Goal: Ask a question

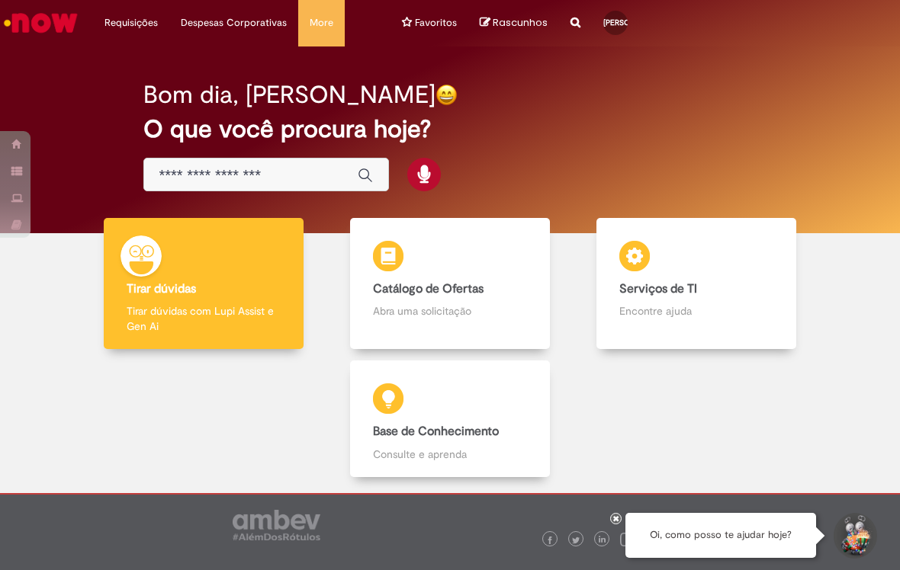
click at [870, 530] on button "Iniciar Conversa de Suporte" at bounding box center [854, 536] width 46 height 46
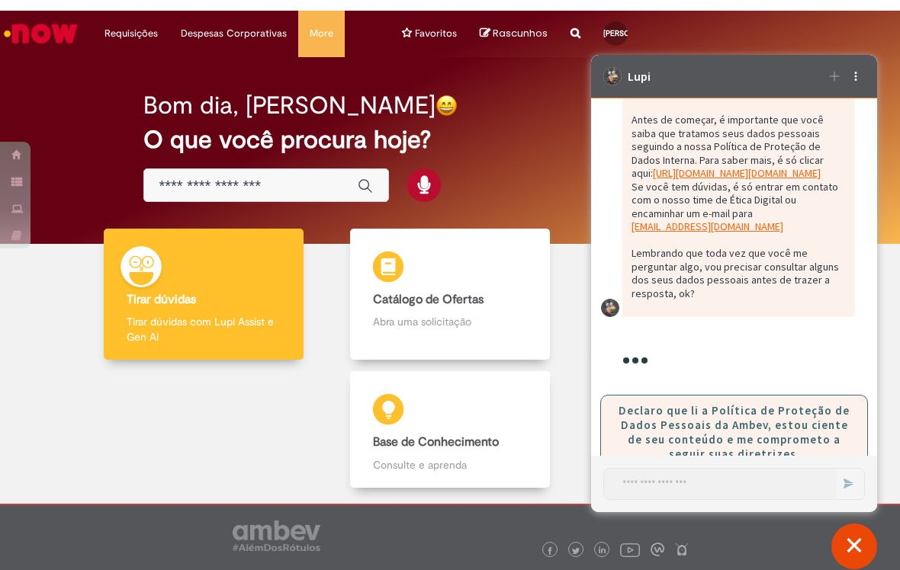
scroll to position [129, 0]
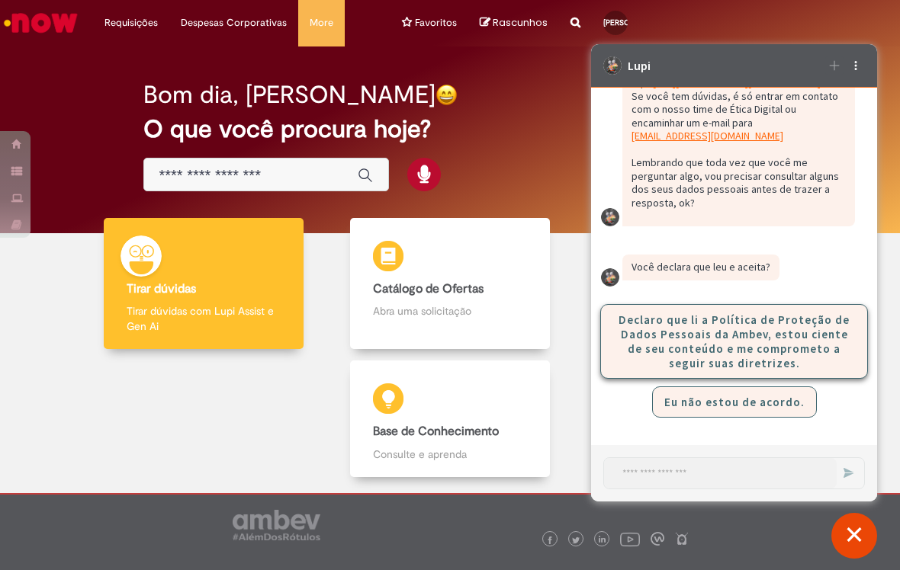
click at [838, 337] on button "Declaro que li a Política de Proteção de Dados Pessoais da Ambev, estou ciente …" at bounding box center [734, 341] width 268 height 75
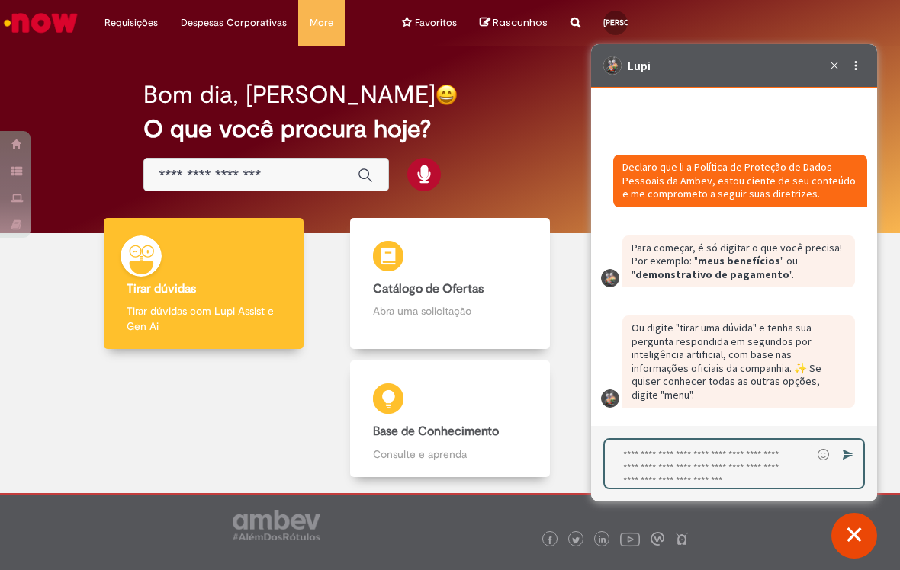
scroll to position [310, 0]
click at [740, 553] on div at bounding box center [734, 307] width 286 height 503
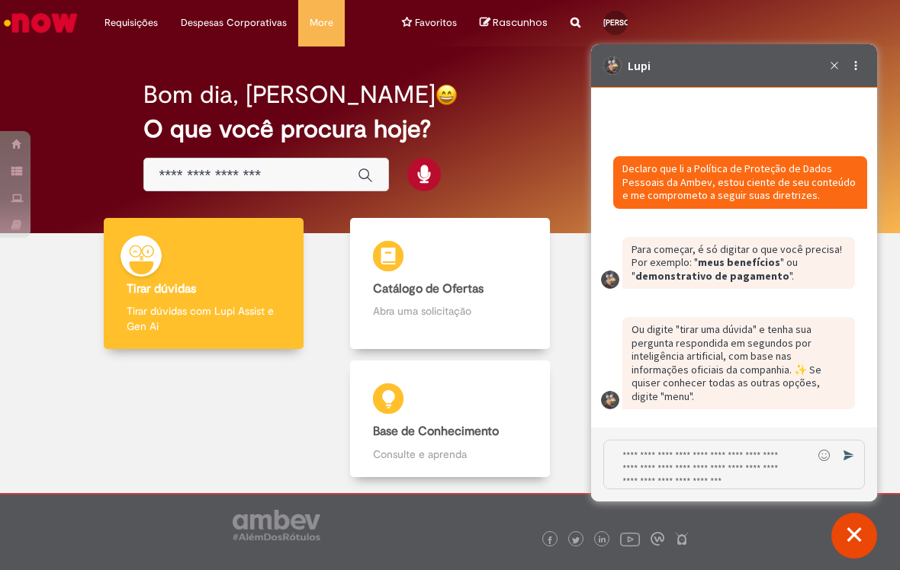
click at [781, 466] on textarea "Digite sua resposta aqui e pressione Enter para enviar" at bounding box center [708, 465] width 208 height 48
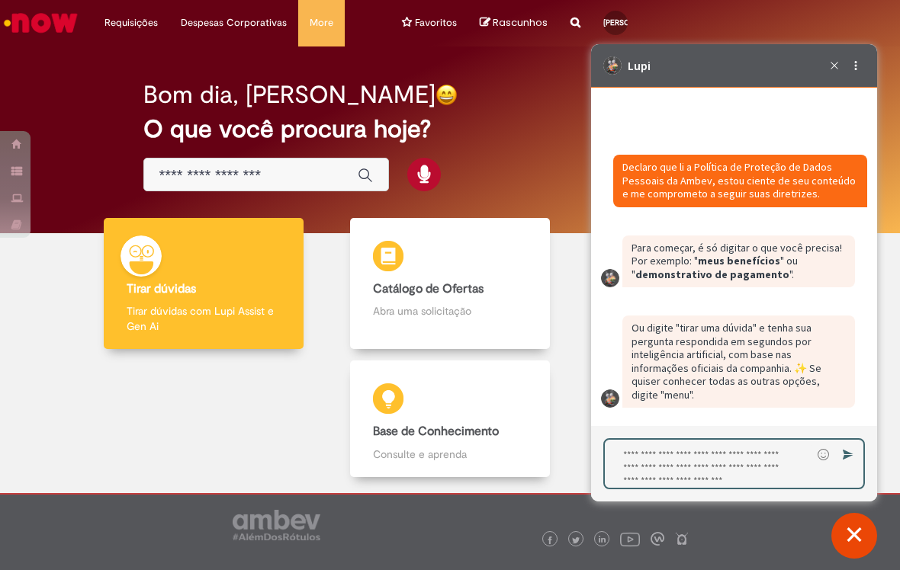
type textarea "*"
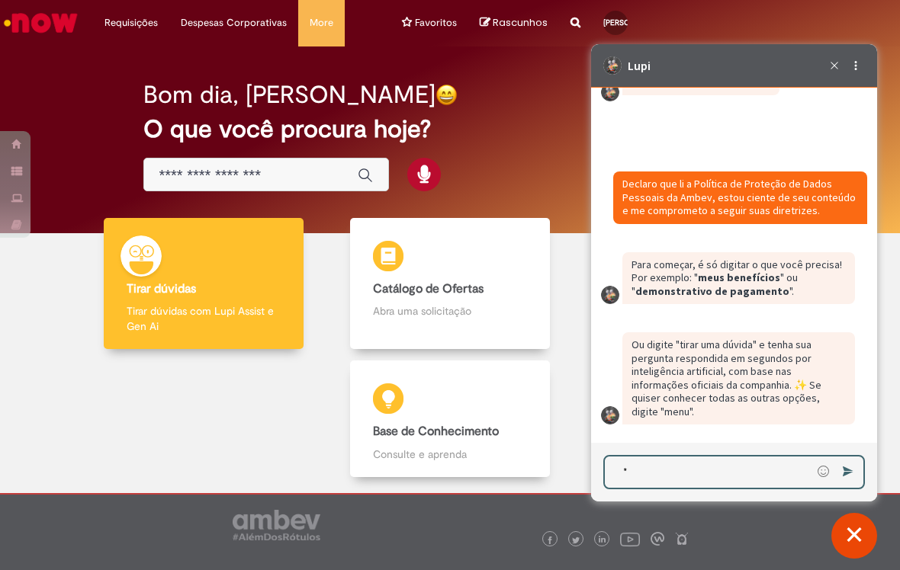
scroll to position [293, 0]
type textarea "**********"
click at [839, 467] on button "Enviar Mensagem" at bounding box center [848, 472] width 24 height 24
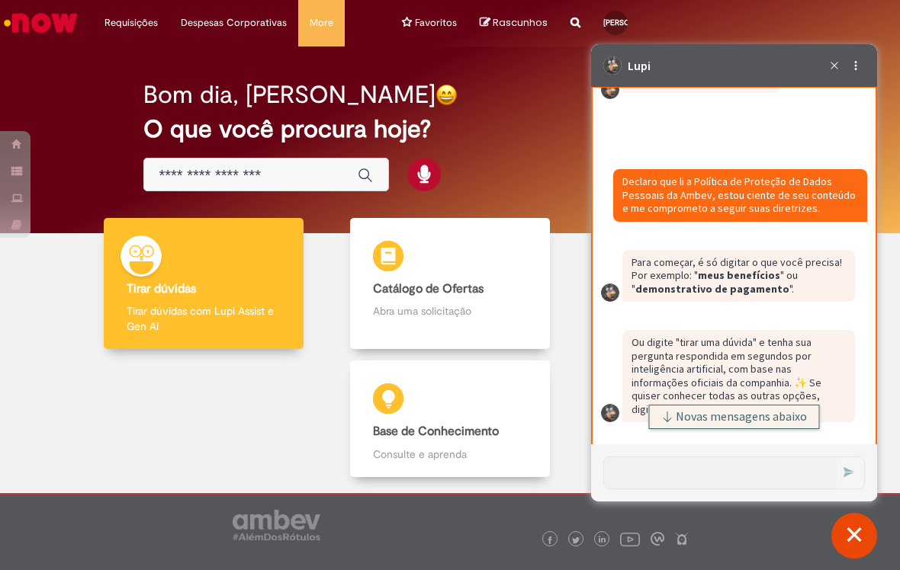
click at [769, 405] on button "Novas mensagens abaixo" at bounding box center [734, 417] width 171 height 24
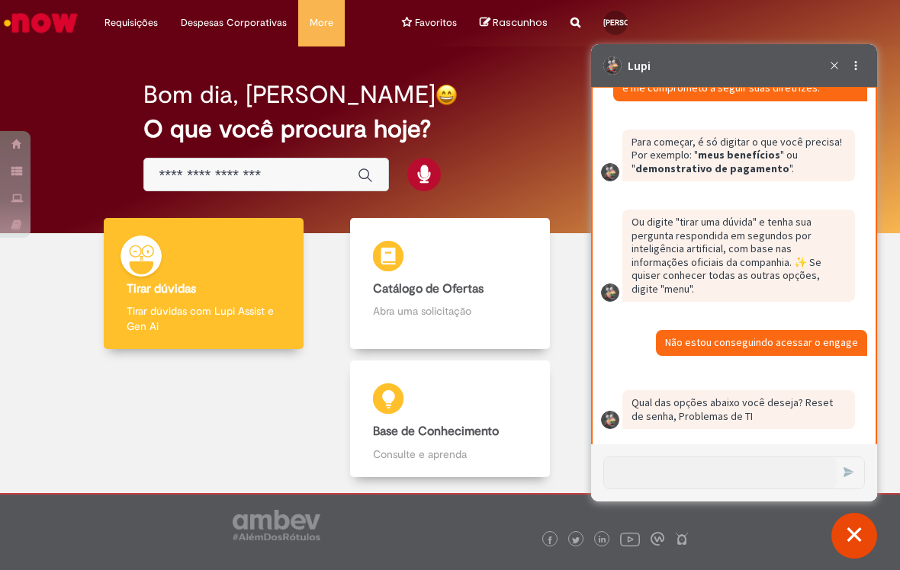
scroll to position [418, 0]
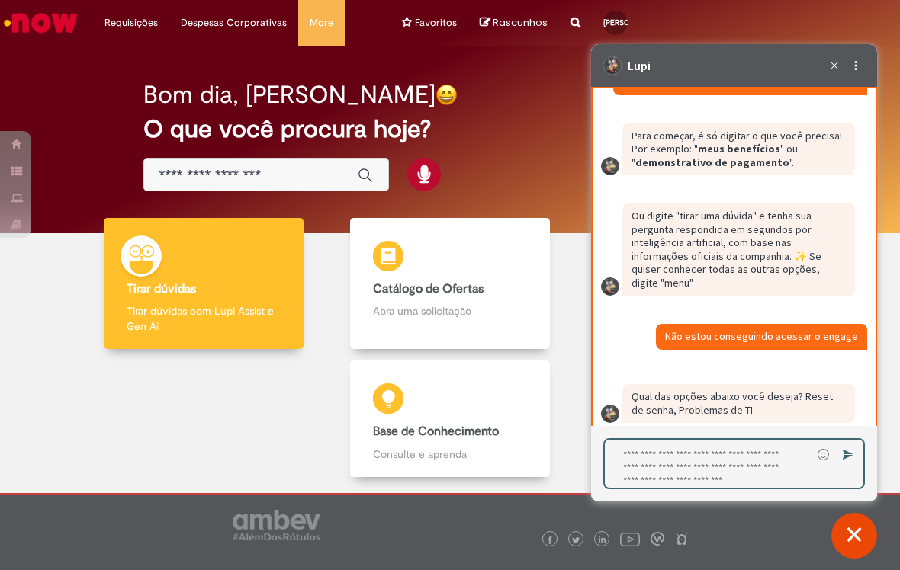
click at [727, 457] on textarea "Digite sua resposta aqui e pressione Enter para enviar" at bounding box center [708, 464] width 207 height 48
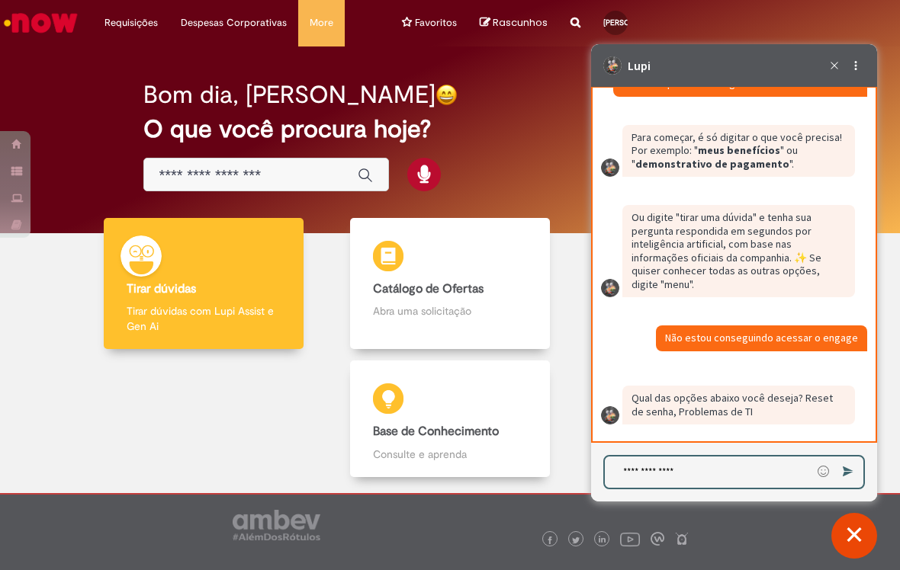
type textarea "**********"
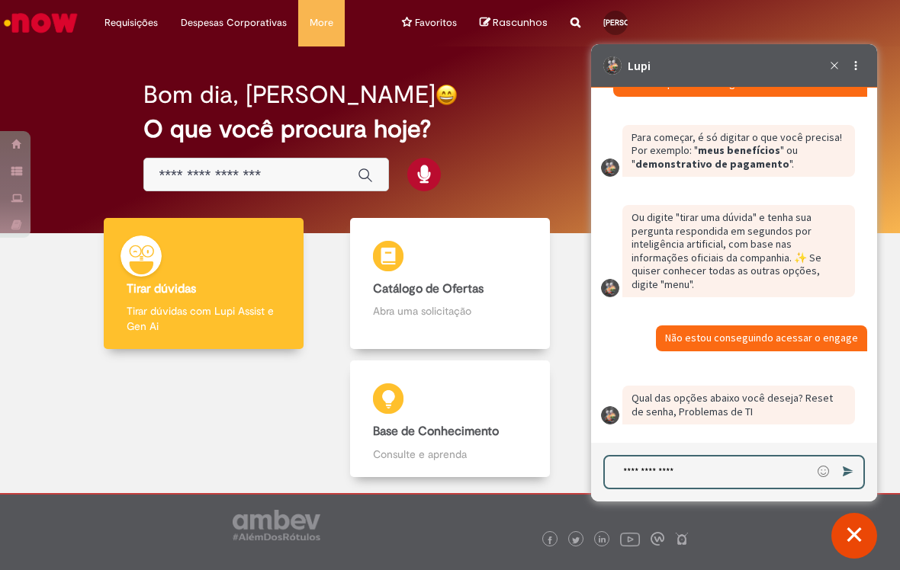
click at [861, 476] on div "Emoji Enviar" at bounding box center [837, 470] width 52 height 27
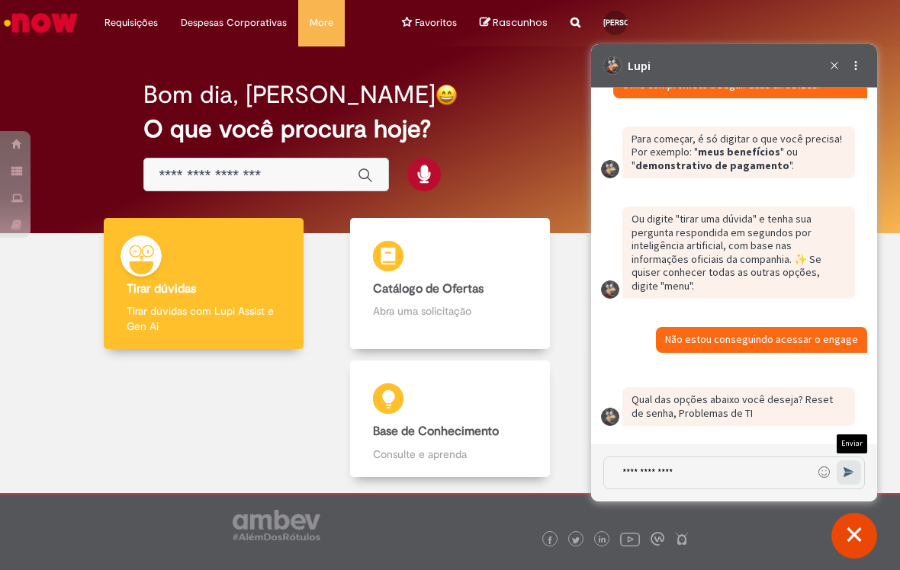
click at [846, 474] on icon "Enviar Mensagem" at bounding box center [848, 472] width 11 height 10
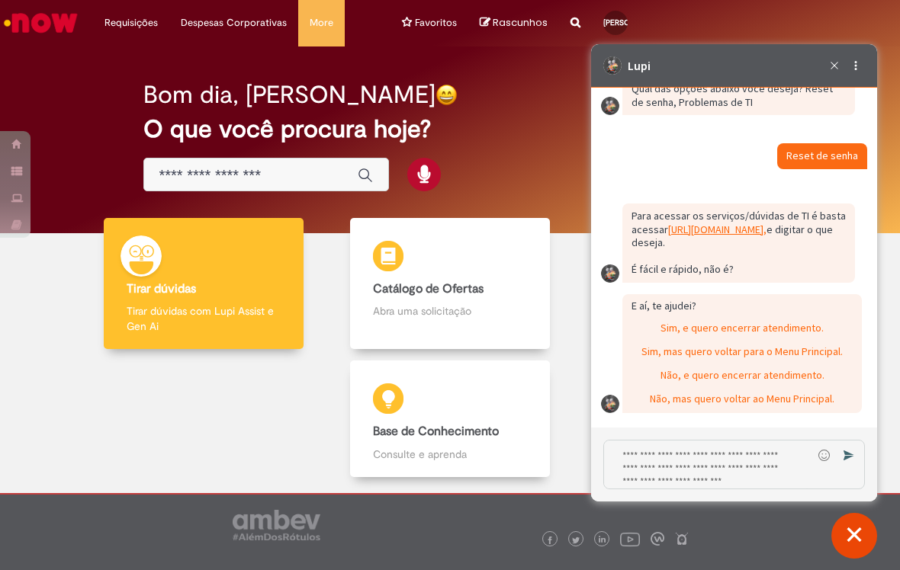
scroll to position [730, 0]
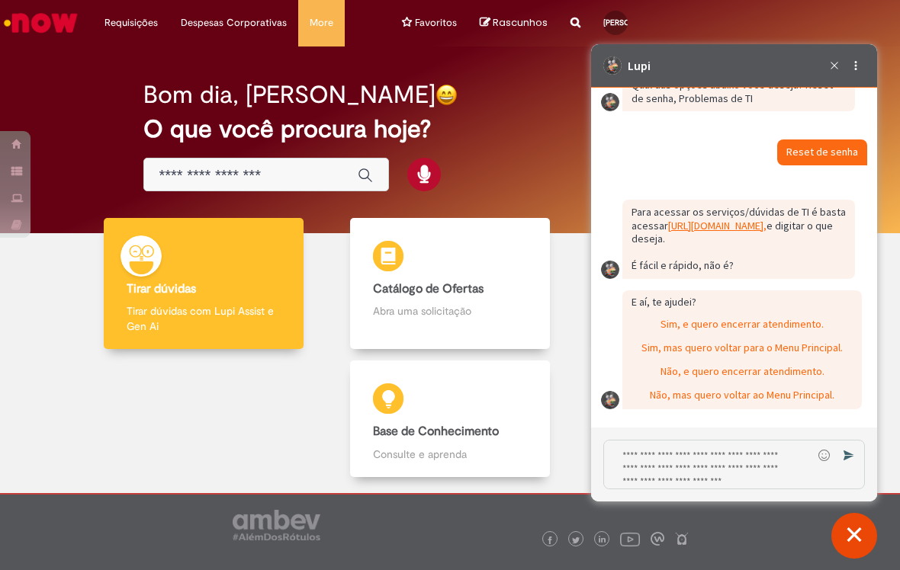
click at [773, 246] on p "Para acessar os serviços/dúvidas de TI é basta acessar [URL][DOMAIN_NAME], (abr…" at bounding box center [738, 226] width 214 height 40
click at [766, 233] on link "[URL][DOMAIN_NAME], (abre em uma nova guia)" at bounding box center [717, 227] width 98 height 14
